Goal: Task Accomplishment & Management: Manage account settings

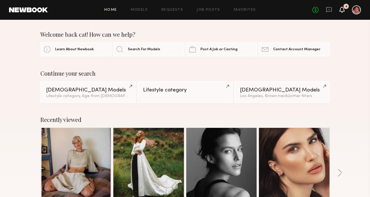
click at [343, 9] on icon at bounding box center [342, 9] width 5 height 4
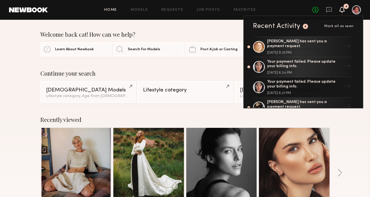
click at [354, 11] on div at bounding box center [356, 9] width 9 height 9
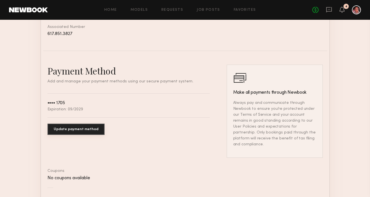
scroll to position [321, 0]
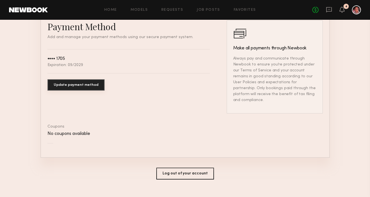
click at [83, 84] on button "Update payment method" at bounding box center [75, 84] width 57 height 11
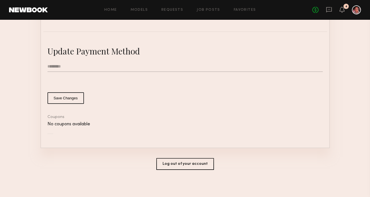
click at [65, 67] on input "text" at bounding box center [184, 66] width 275 height 11
click at [60, 66] on input "text" at bounding box center [184, 66] width 275 height 11
type input "**********"
